Goal: Information Seeking & Learning: Learn about a topic

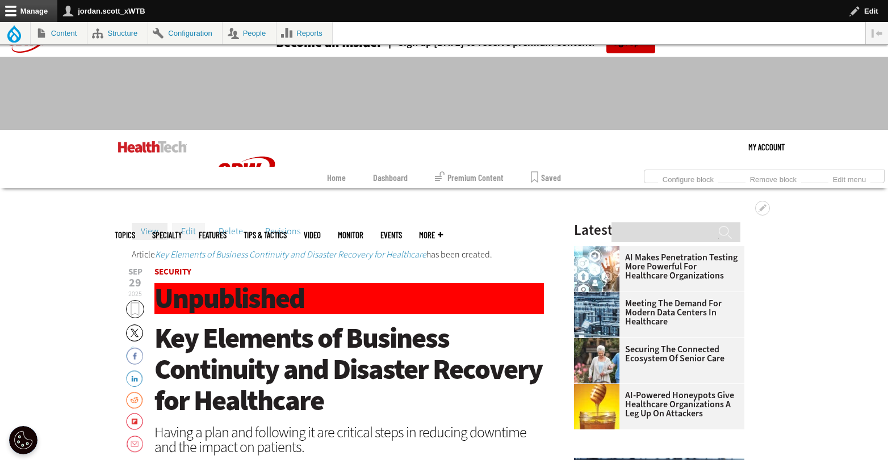
scroll to position [16, 0]
click at [192, 232] on link "Edit" at bounding box center [188, 231] width 33 height 17
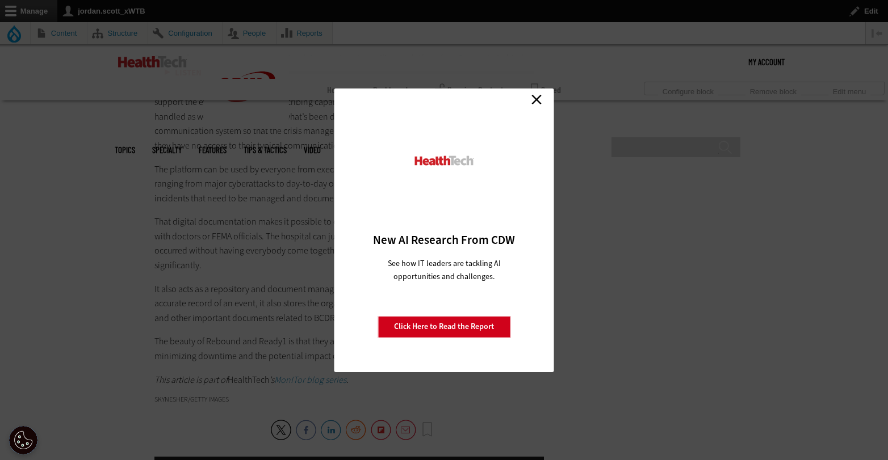
scroll to position [2522, 0]
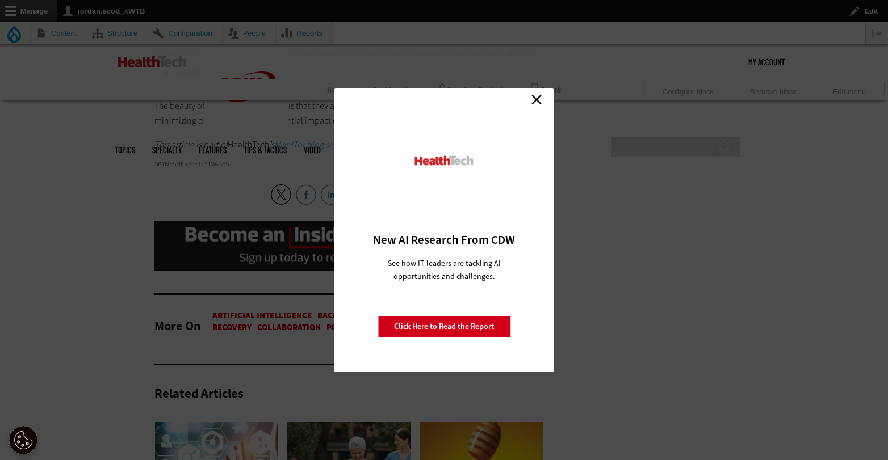
click at [534, 97] on link "Close" at bounding box center [536, 99] width 17 height 17
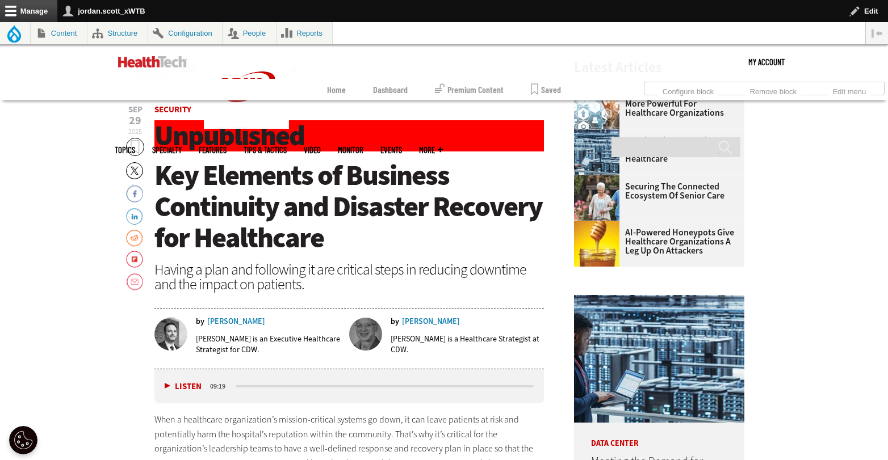
scroll to position [354, 0]
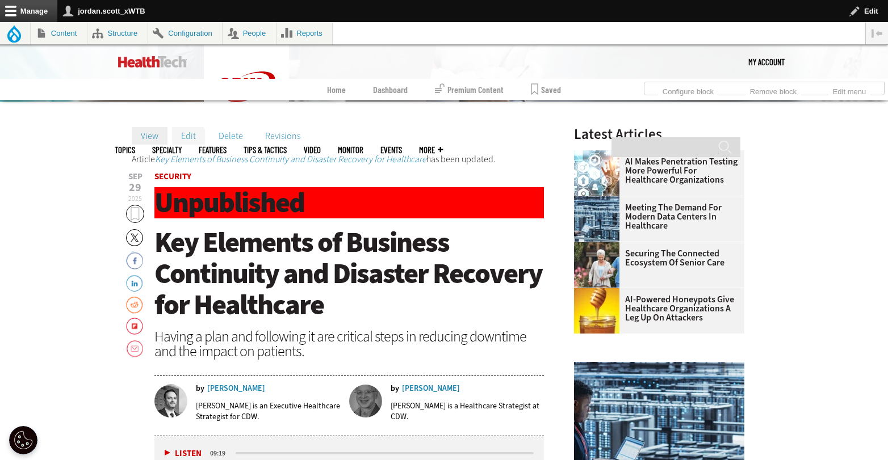
click at [194, 137] on link "Edit" at bounding box center [188, 135] width 33 height 17
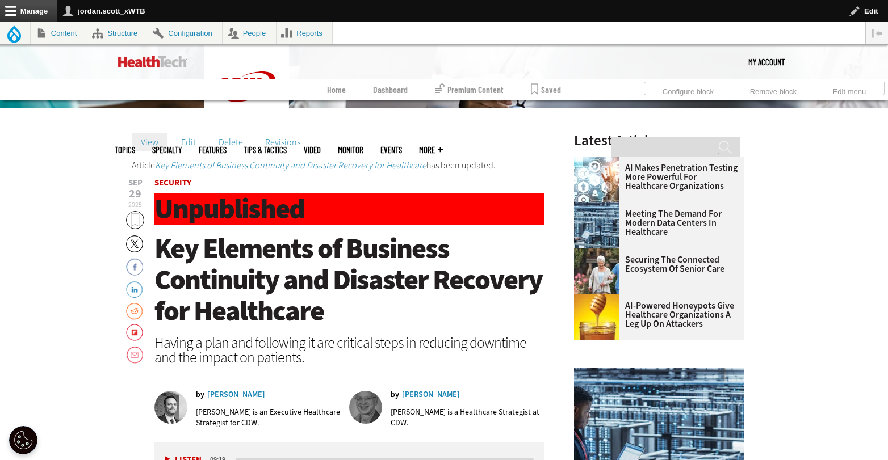
scroll to position [334, 0]
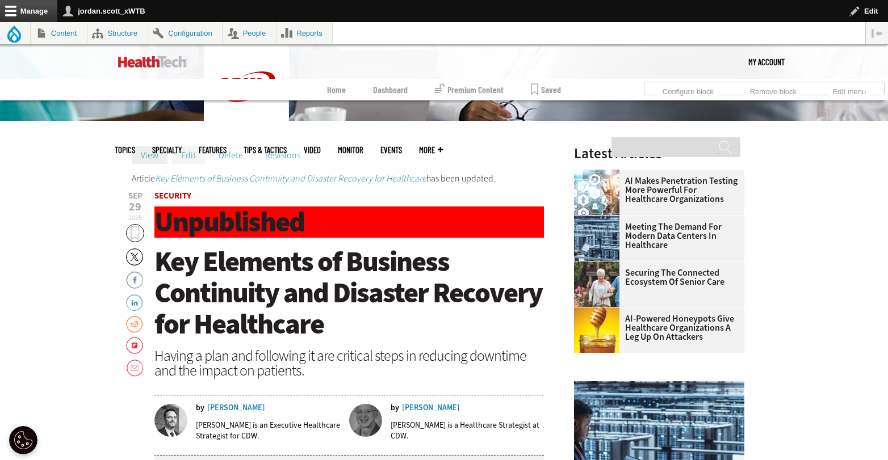
click at [182, 152] on link "Edit" at bounding box center [188, 154] width 33 height 17
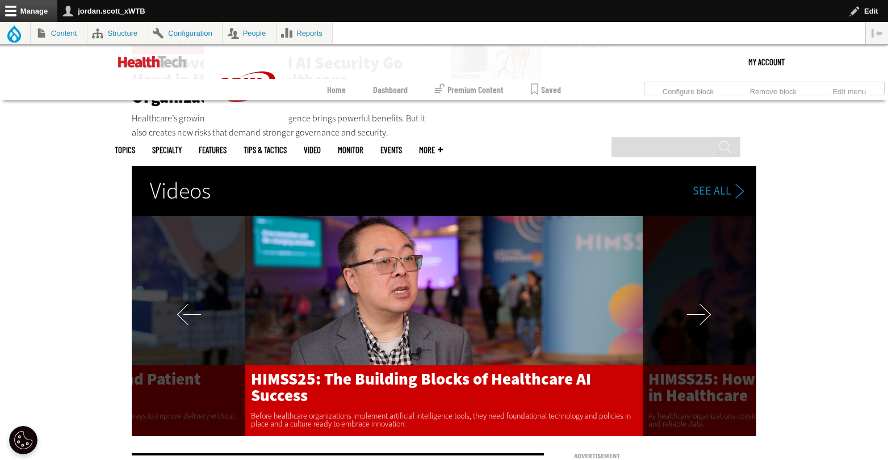
scroll to position [2201, 0]
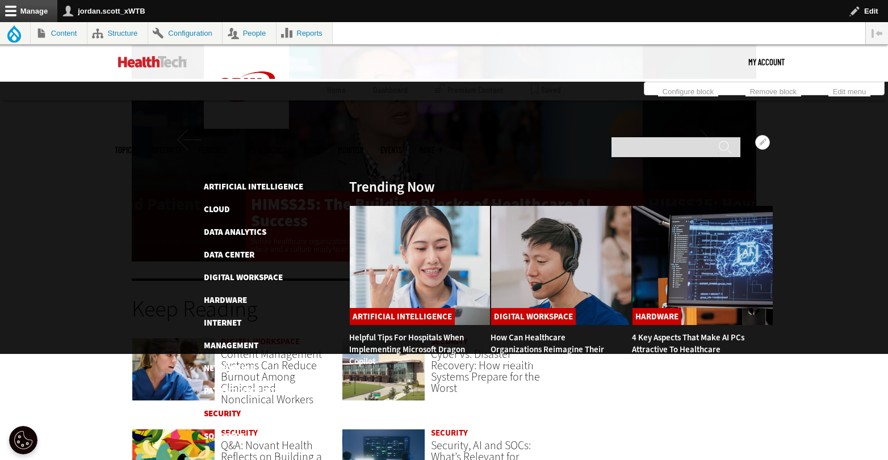
click at [225, 408] on link "Security" at bounding box center [222, 413] width 37 height 11
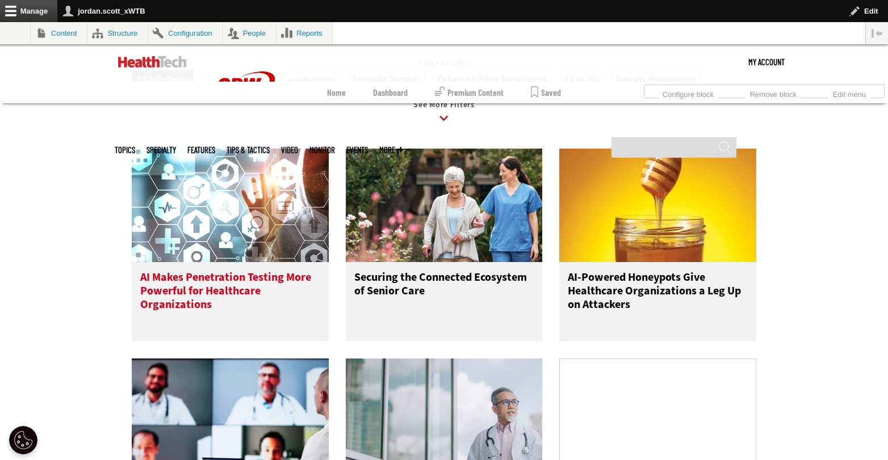
scroll to position [1394, 0]
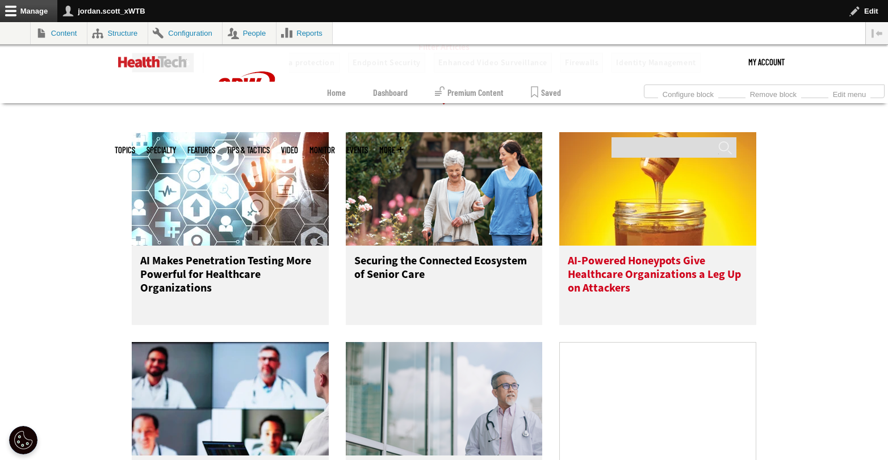
click at [661, 275] on h3 "AI-Powered Honeypots Give Healthcare Organizations a Leg Up on Attackers" at bounding box center [657, 276] width 180 height 45
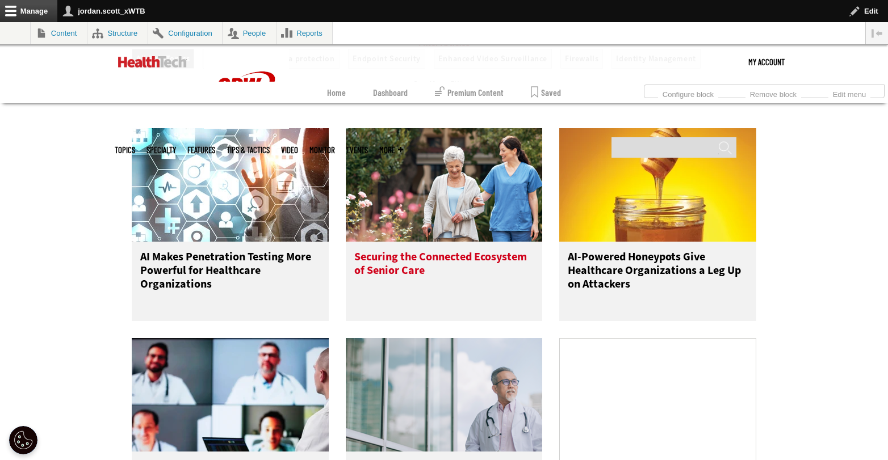
scroll to position [1398, 0]
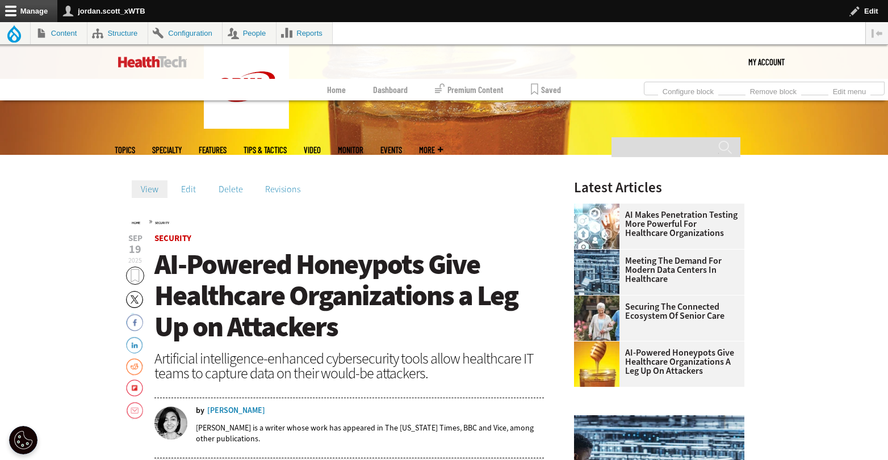
scroll to position [293, 0]
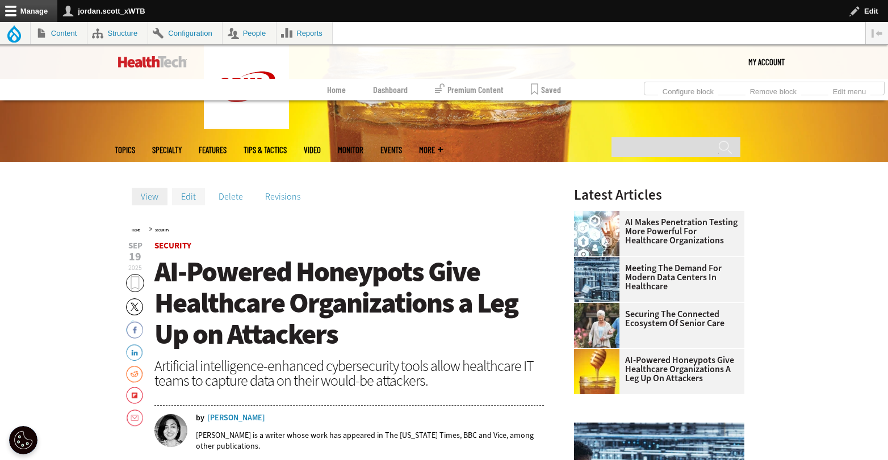
click at [192, 197] on link "Edit" at bounding box center [188, 196] width 33 height 17
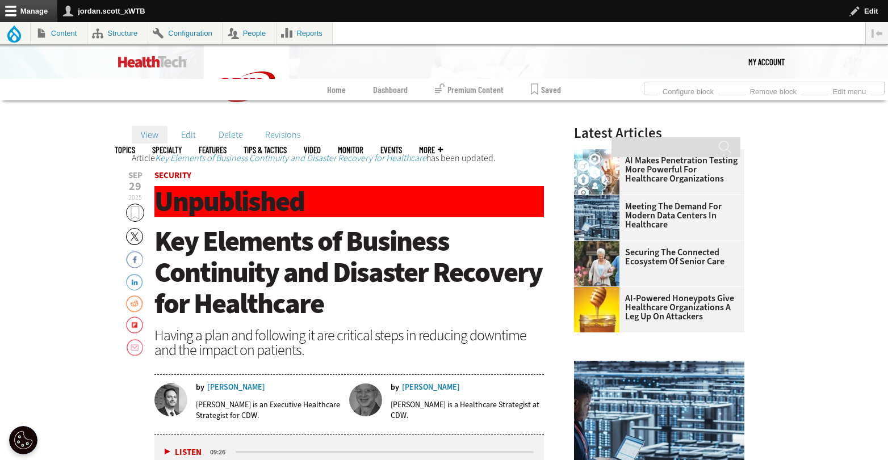
scroll to position [350, 0]
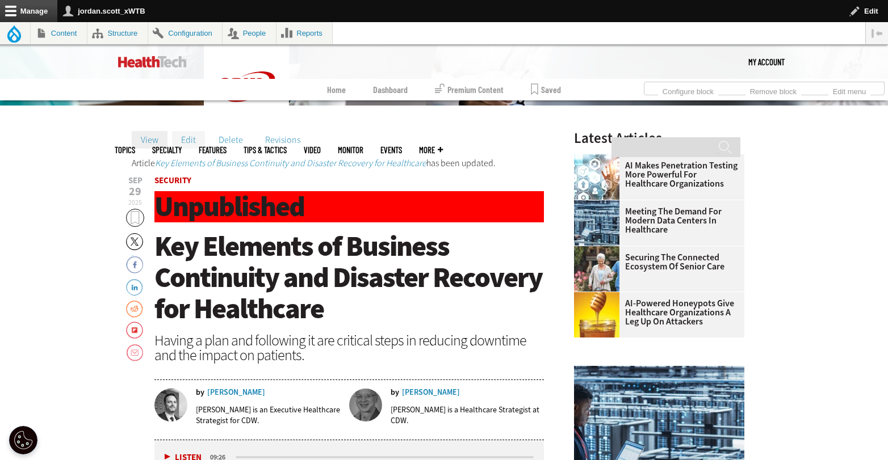
click at [187, 137] on link "Edit" at bounding box center [188, 139] width 33 height 17
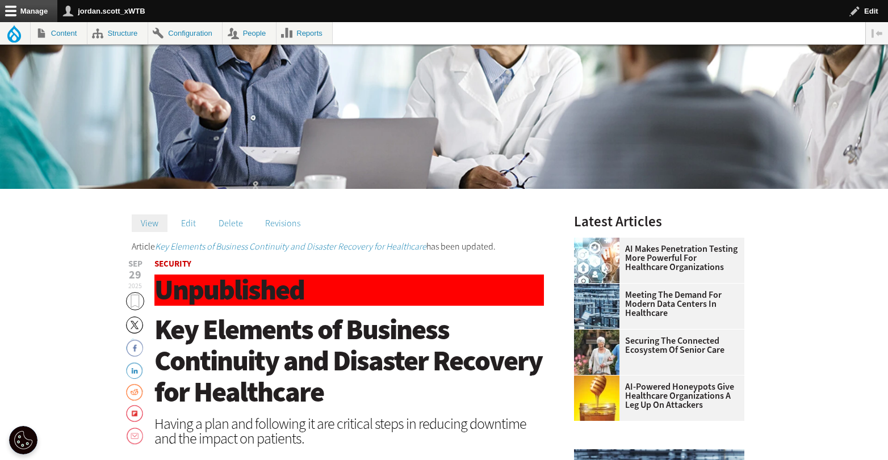
scroll to position [316, 0]
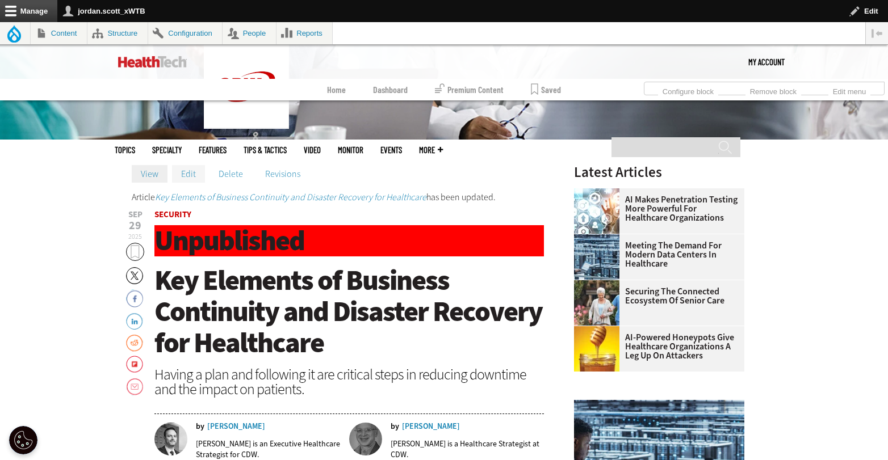
click at [192, 172] on link "Edit" at bounding box center [188, 173] width 33 height 17
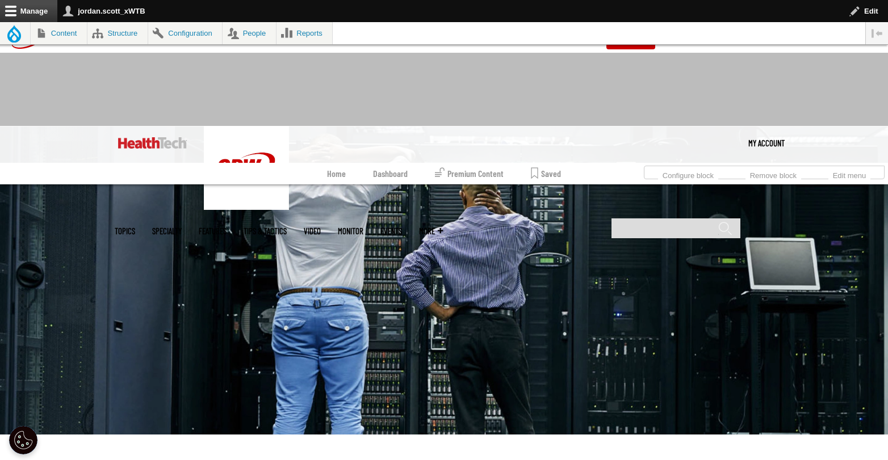
scroll to position [222, 0]
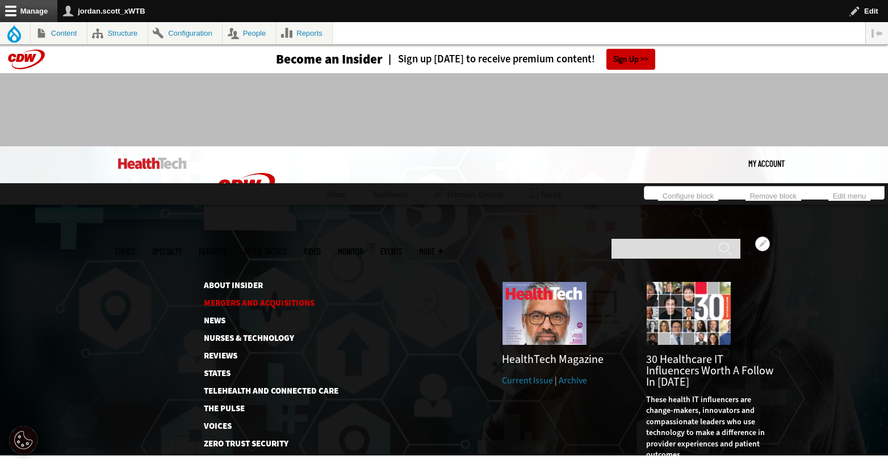
click at [297, 299] on link "Mergers and Acquisitions" at bounding box center [262, 303] width 116 height 9
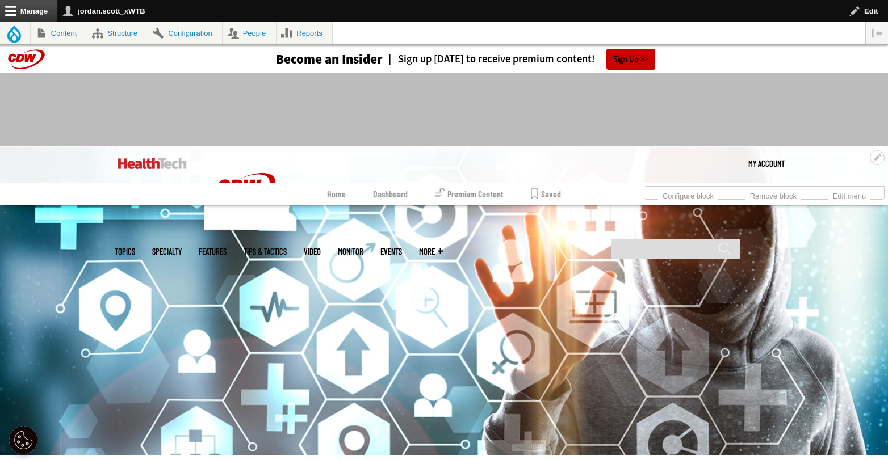
scroll to position [8, 0]
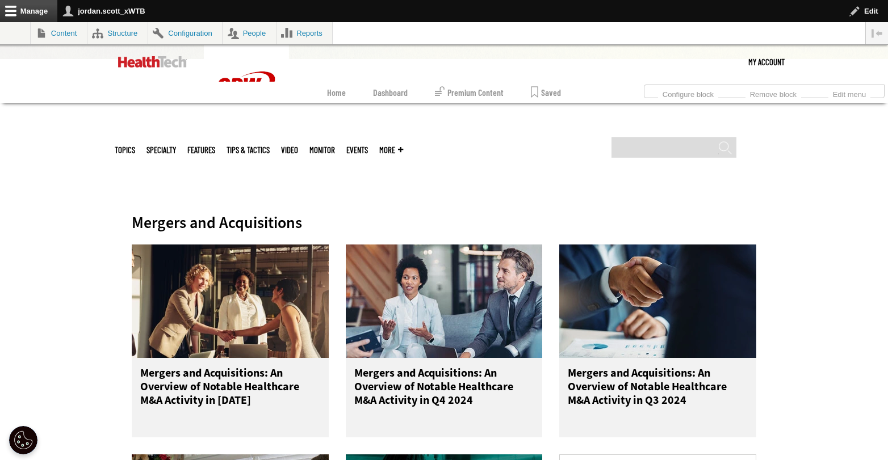
scroll to position [486, 0]
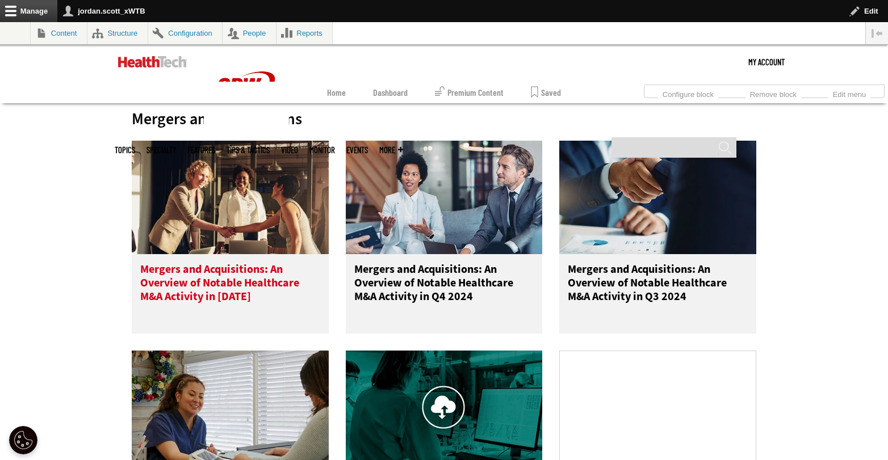
click at [215, 277] on h3 "Mergers and Acquisitions: An Overview of Notable Healthcare M&A Activity in [DA…" at bounding box center [230, 285] width 180 height 45
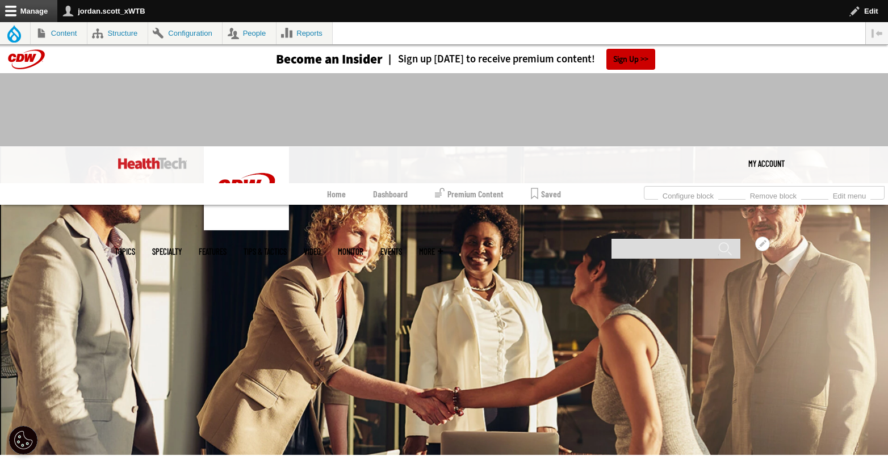
click at [363, 247] on link "MonITor" at bounding box center [351, 251] width 26 height 9
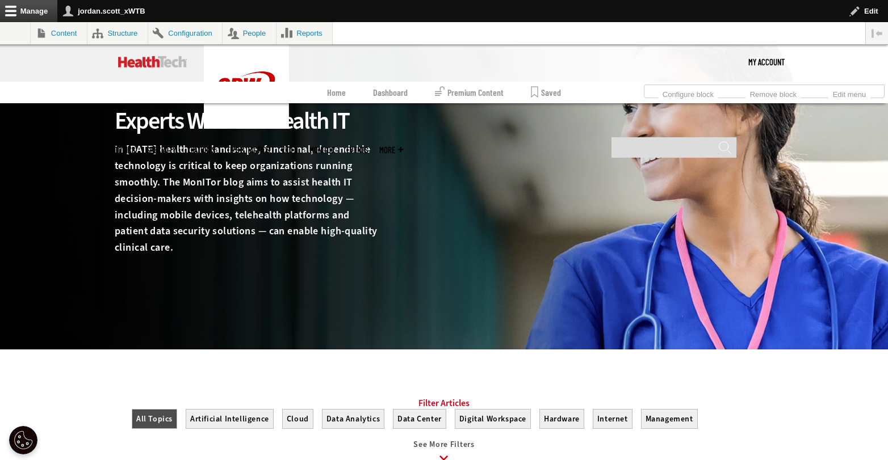
scroll to position [340, 0]
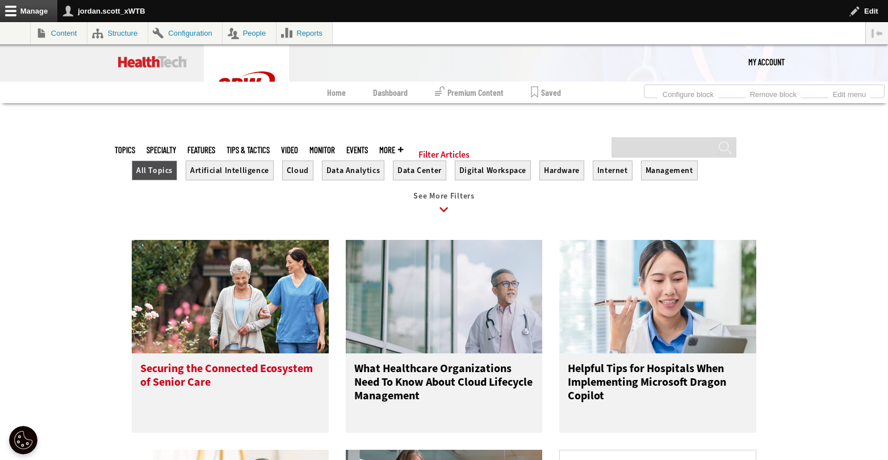
click at [212, 354] on img at bounding box center [230, 296] width 197 height 113
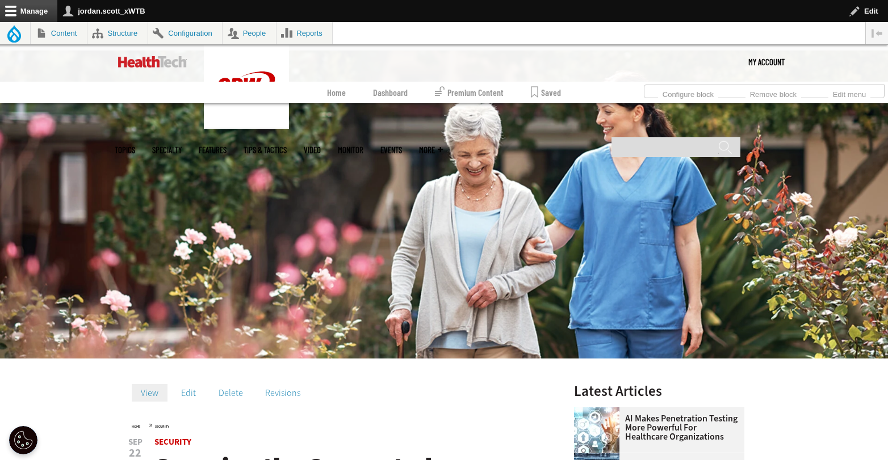
scroll to position [230, 0]
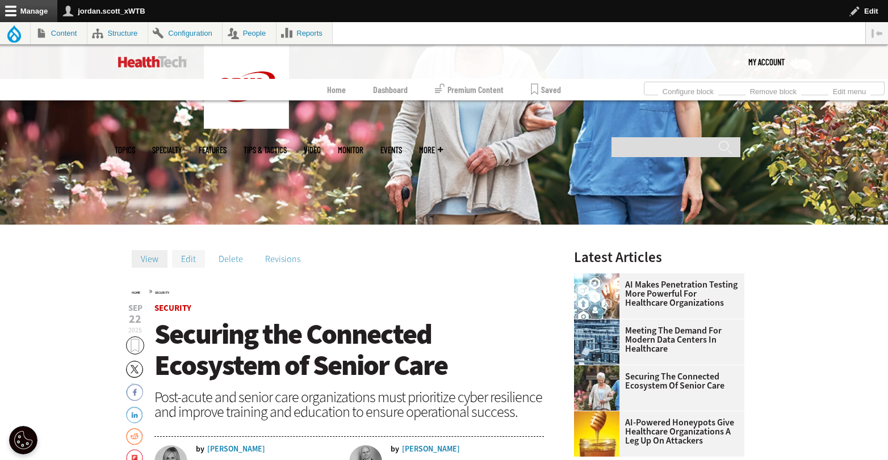
click at [192, 251] on link "Edit" at bounding box center [188, 258] width 33 height 17
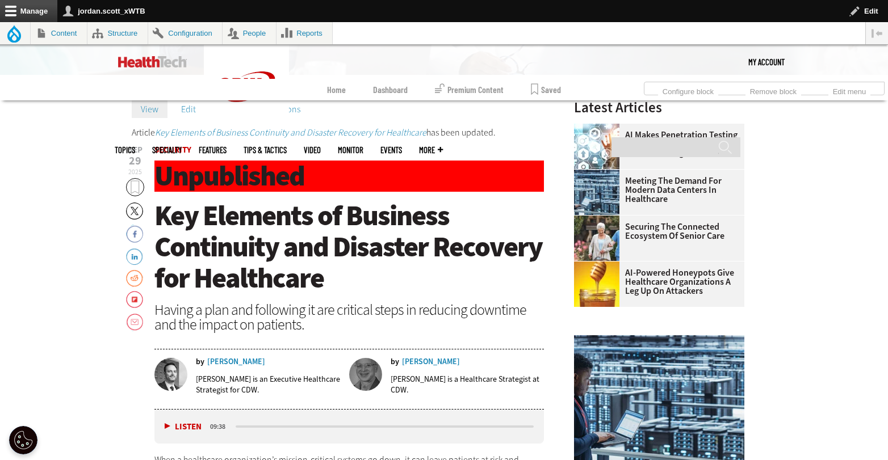
scroll to position [263, 0]
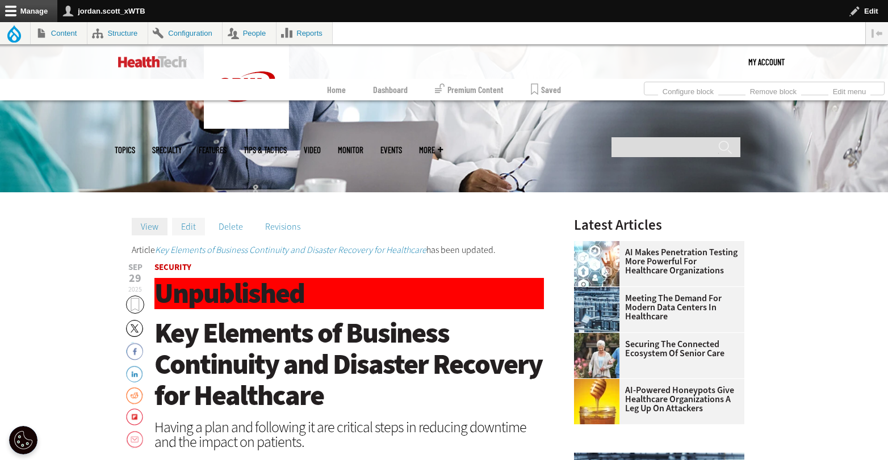
click at [191, 229] on link "Edit" at bounding box center [188, 226] width 33 height 17
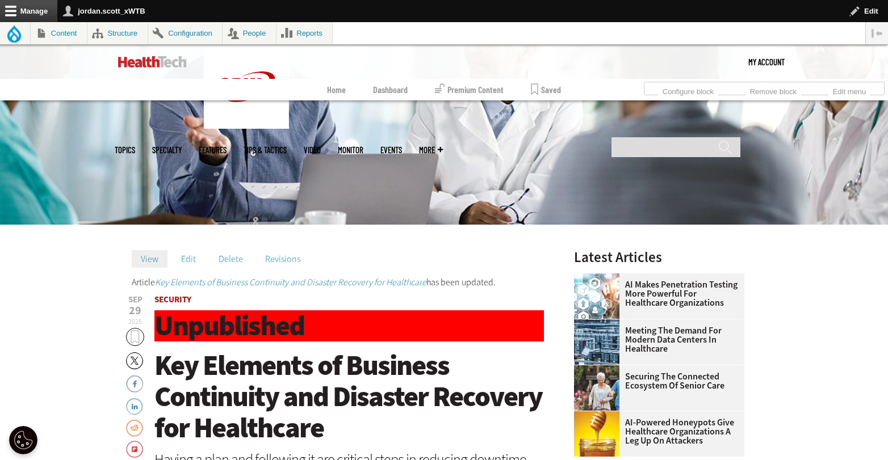
scroll to position [218, 0]
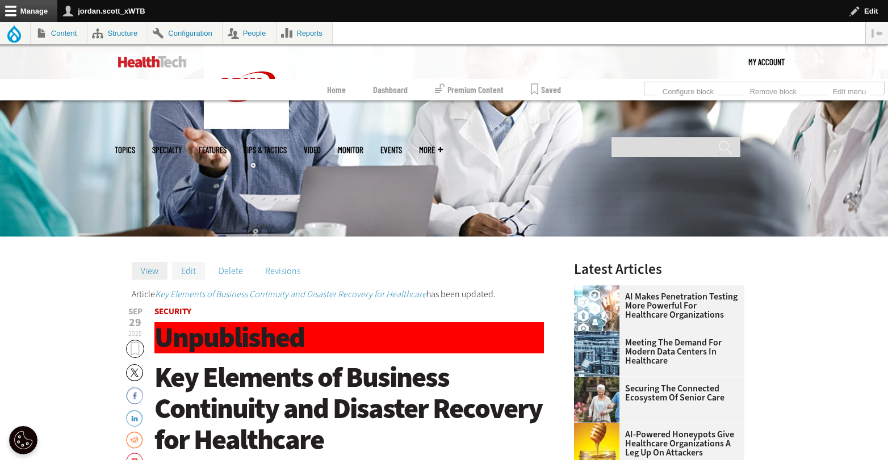
click at [191, 266] on link "Edit" at bounding box center [188, 270] width 33 height 17
